Goal: Information Seeking & Learning: Learn about a topic

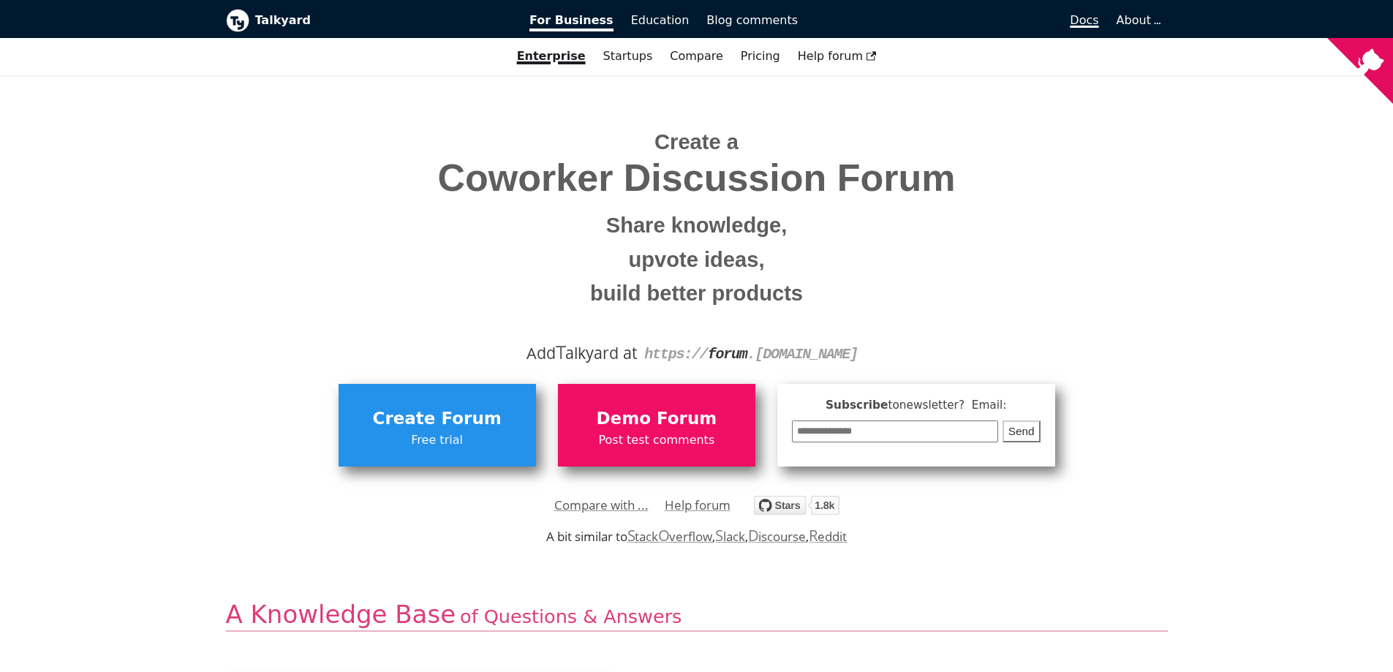
click at [1092, 29] on link "Docs" at bounding box center [957, 20] width 301 height 25
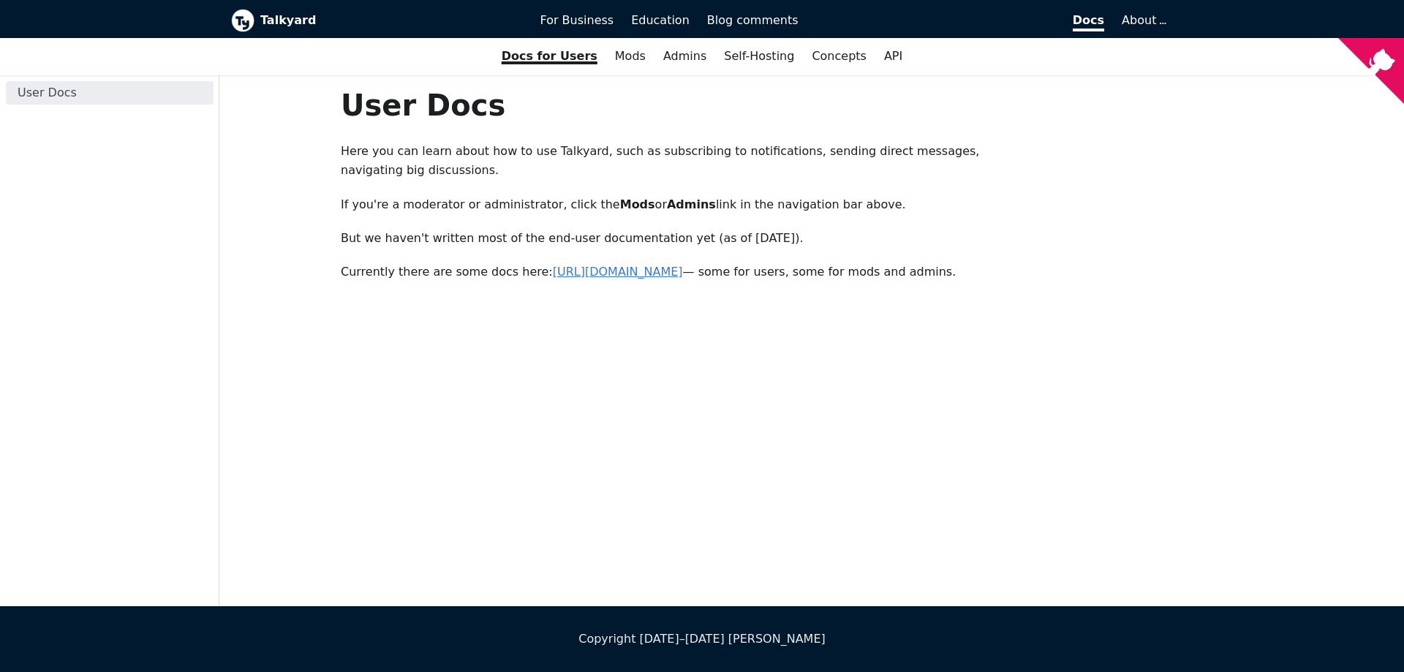
click at [601, 265] on link "https://forum.talkyard.io/latest/docs" at bounding box center [618, 272] width 130 height 14
click at [606, 57] on link "Mods" at bounding box center [630, 56] width 48 height 25
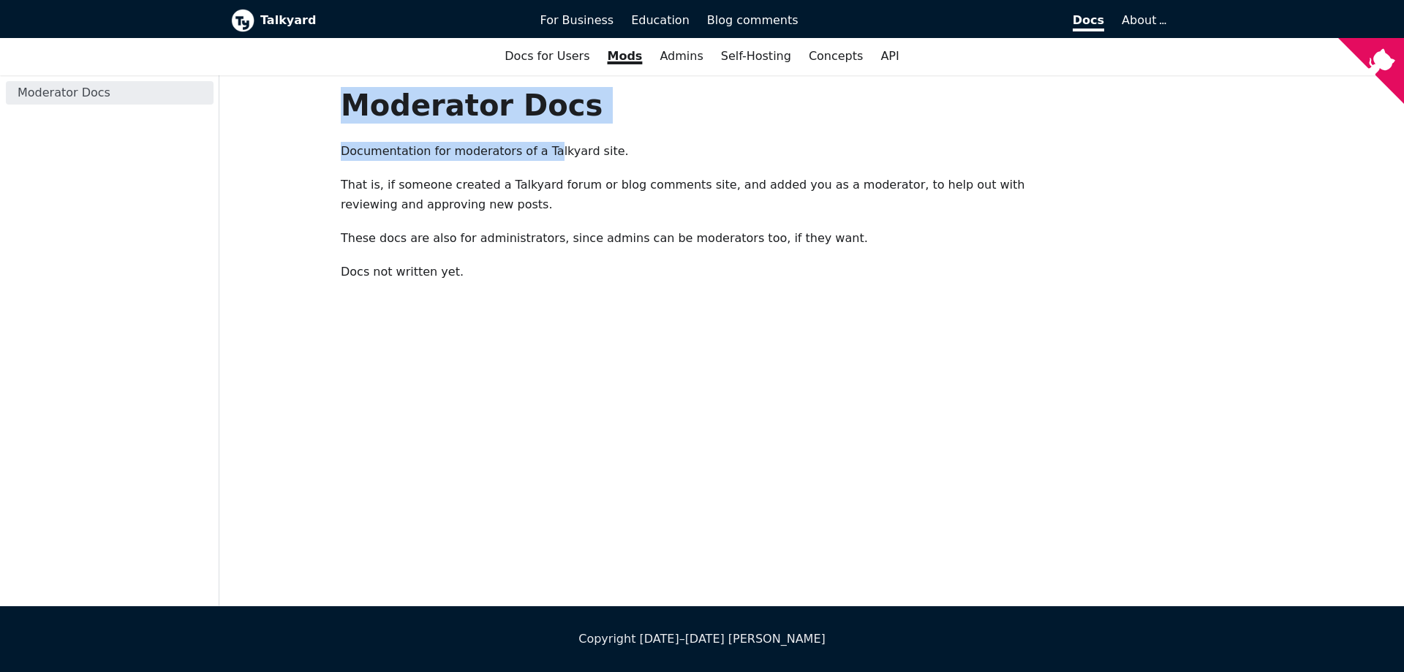
drag, startPoint x: 328, startPoint y: 129, endPoint x: 536, endPoint y: 161, distance: 210.9
click at [538, 154] on main "Moderator Docs Documentation for moderators of a Talkyard site. That is, if som…" at bounding box center [811, 340] width 1185 height 531
click at [536, 161] on p "Documentation for moderators of a Talkyard site." at bounding box center [691, 151] width 701 height 19
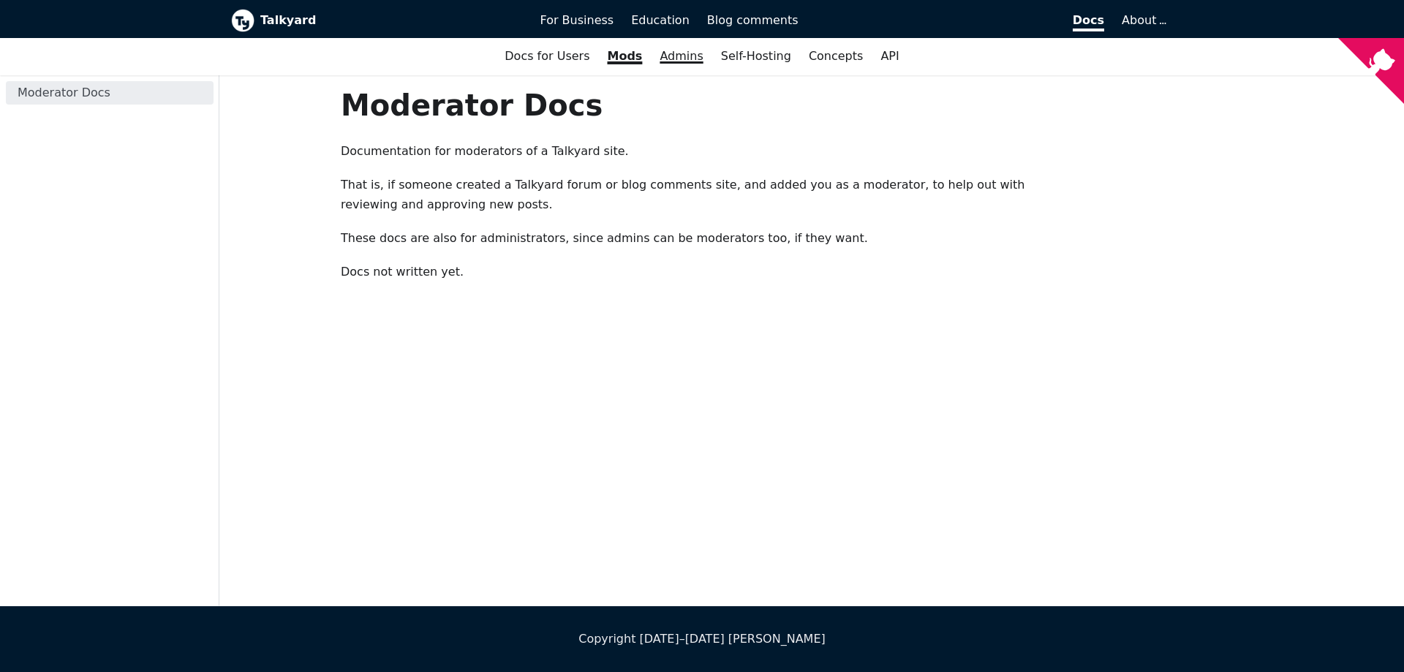
click at [668, 58] on link "Admins" at bounding box center [681, 56] width 61 height 25
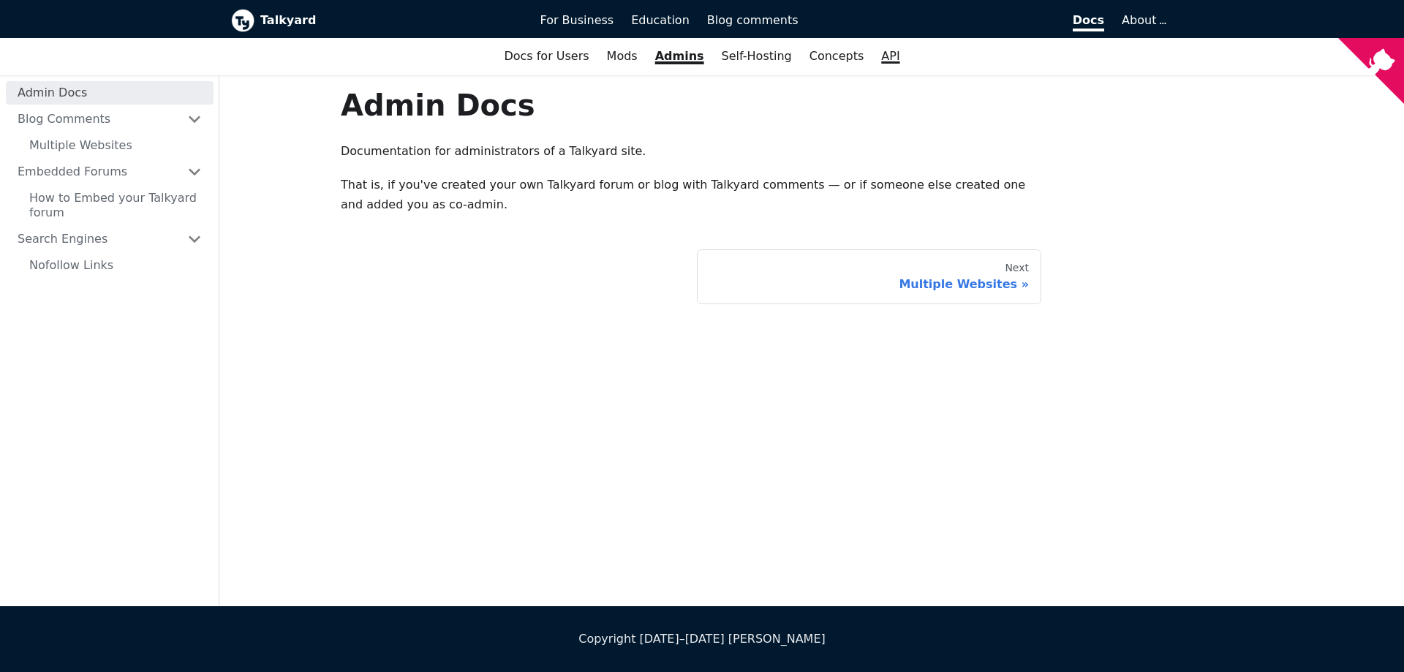
click at [872, 57] on link "API" at bounding box center [890, 56] width 36 height 25
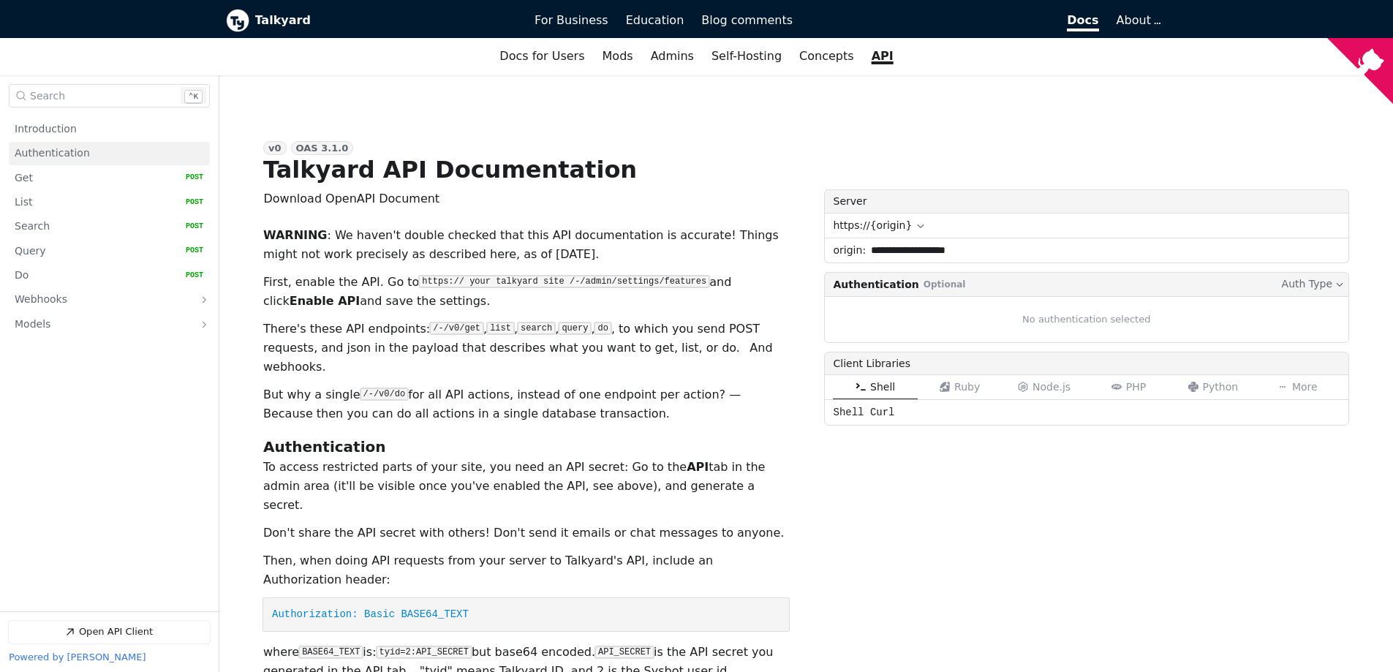
click at [84, 147] on link "Authentication" at bounding box center [109, 153] width 189 height 23
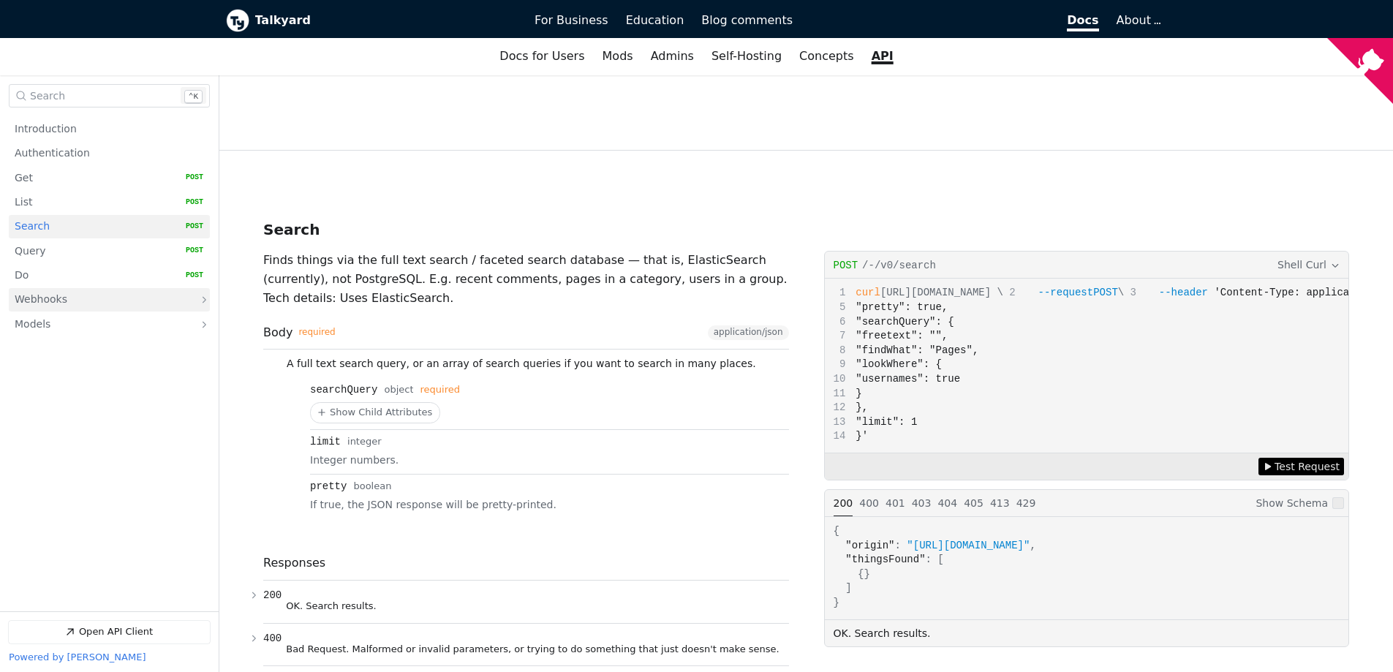
scroll to position [3128, 0]
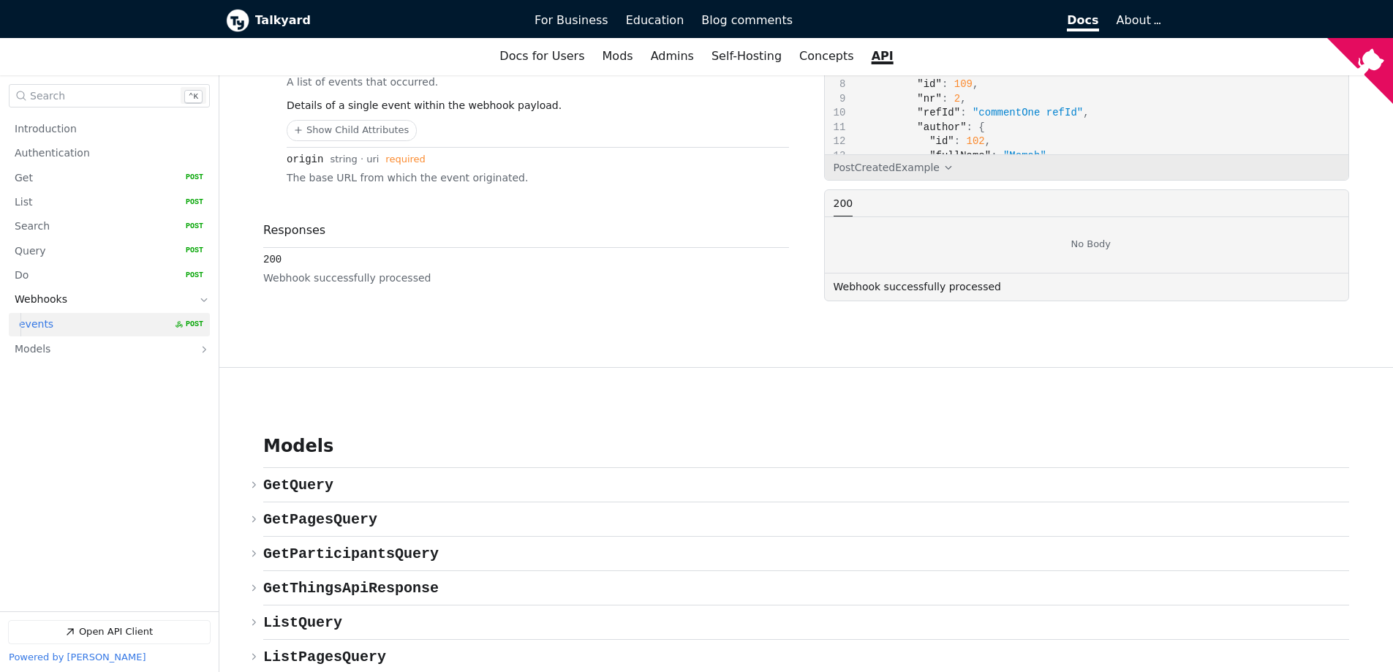
scroll to position [6457, 0]
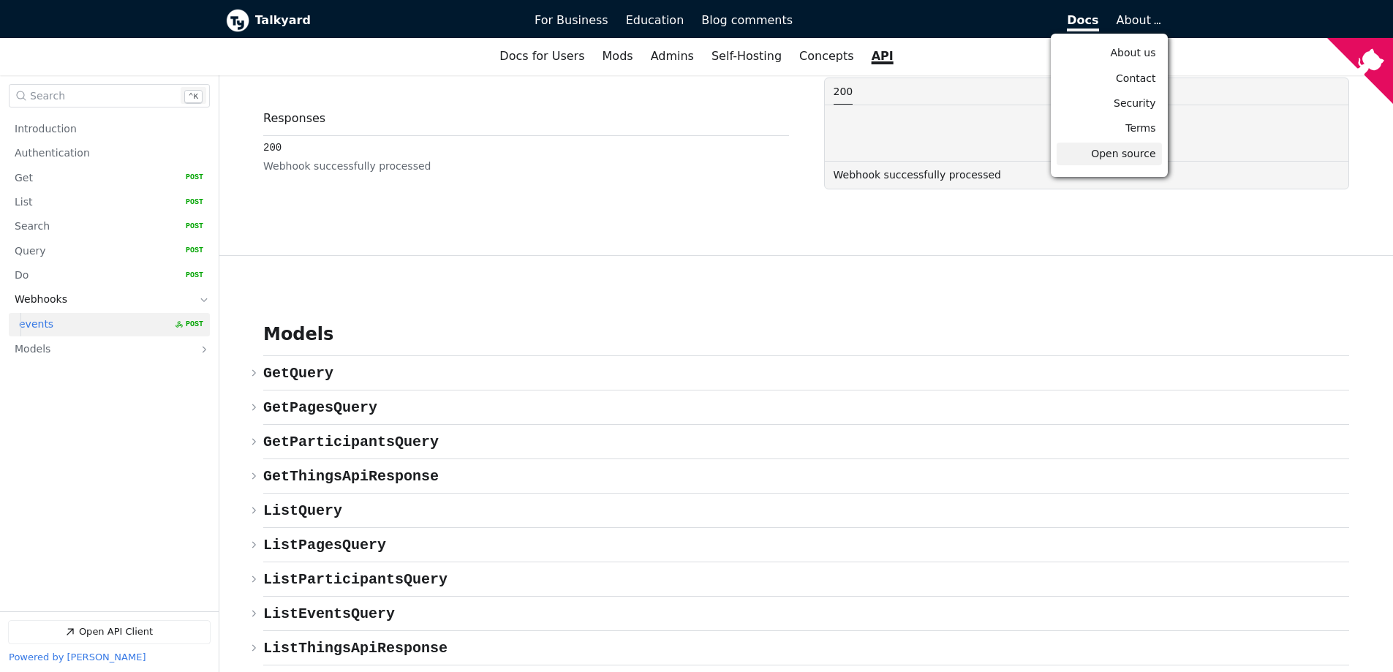
click at [1125, 161] on link "Open source" at bounding box center [1109, 154] width 105 height 23
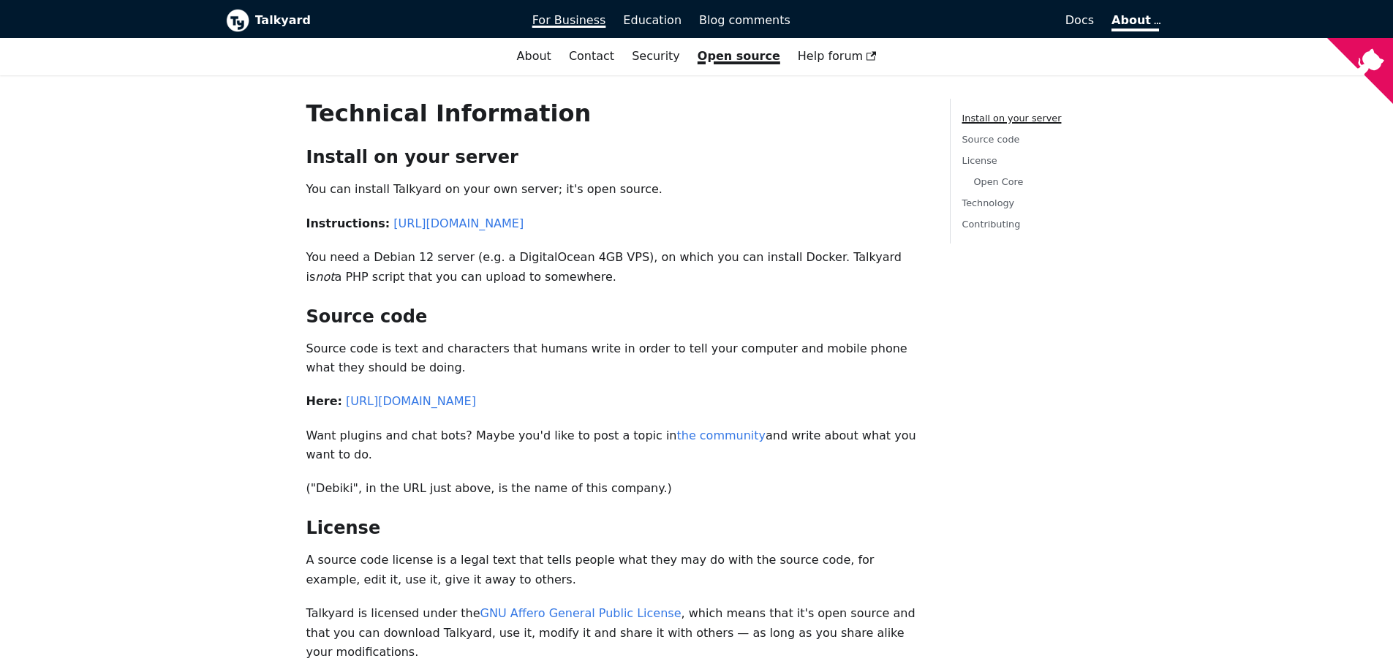
click at [589, 27] on span "For Business" at bounding box center [569, 20] width 74 height 14
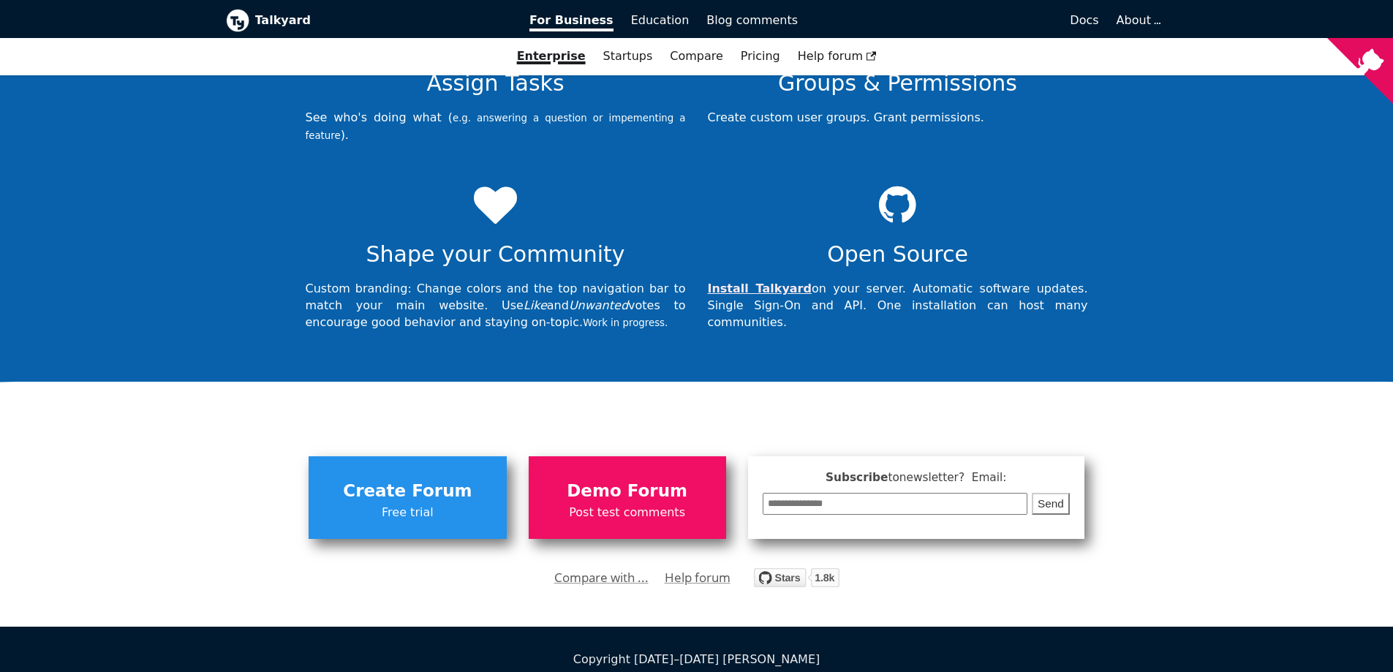
scroll to position [4987, 0]
